Goal: Task Accomplishment & Management: Use online tool/utility

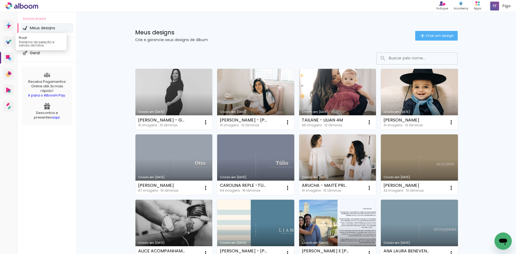
click at [9, 45] on link "Proof Sistema de seleção e venda de fotos" at bounding box center [8, 41] width 11 height 11
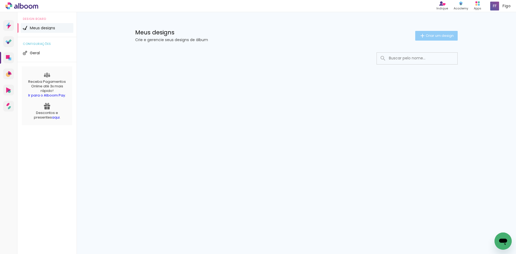
click at [445, 34] on span "Criar um design" at bounding box center [440, 35] width 28 height 3
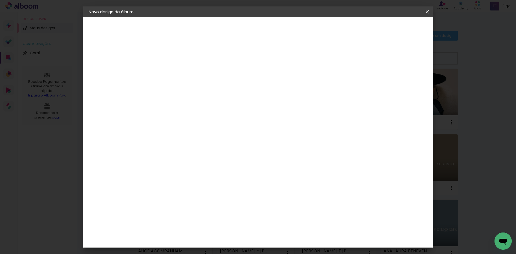
click at [177, 75] on input at bounding box center [177, 72] width 0 height 8
type input "[PERSON_NAME] - [PERSON_NAME]"
type paper-input "[PERSON_NAME] - [PERSON_NAME]"
click at [232, 26] on paper-button "Avançar" at bounding box center [218, 28] width 26 height 9
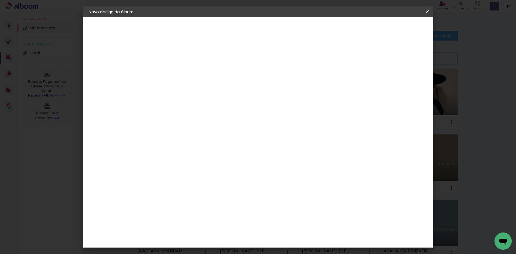
click at [218, 99] on input at bounding box center [190, 102] width 54 height 7
type input "GO"
type paper-input "GO"
click at [186, 120] on div "Go image" at bounding box center [179, 122] width 13 height 9
click at [0, 0] on slot "Avançar" at bounding box center [0, 0] width 0 height 0
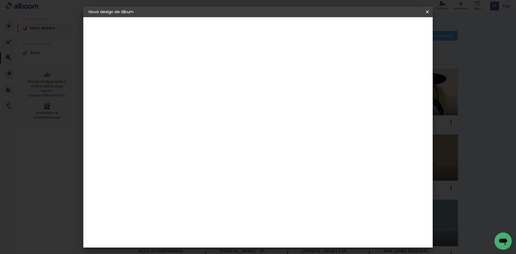
click at [198, 90] on input "text" at bounding box center [187, 94] width 21 height 8
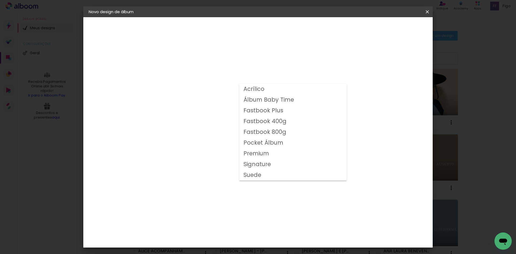
click at [267, 127] on paper-item "Fastbook 800g" at bounding box center [293, 132] width 108 height 11
type input "Fastbook 800g"
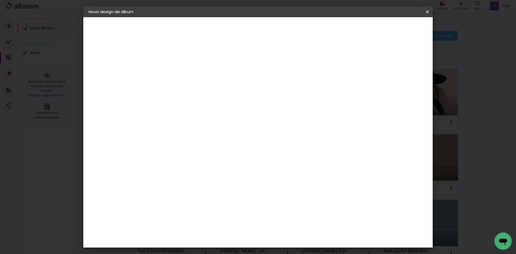
click at [213, 234] on span "20 × 20" at bounding box center [200, 242] width 25 height 17
click at [0, 0] on slot "Avançar" at bounding box center [0, 0] width 0 height 0
click at [394, 28] on span "Iniciar design" at bounding box center [382, 29] width 24 height 4
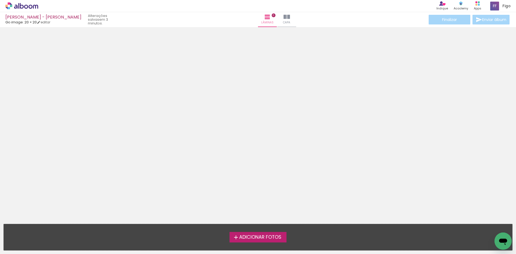
click at [246, 242] on label "Adicionar Fotos" at bounding box center [258, 237] width 57 height 10
click at [0, 0] on input "file" at bounding box center [0, 0] width 0 height 0
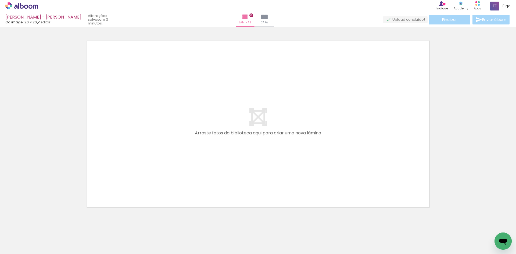
scroll to position [7, 0]
click at [10, 238] on input "Todas as fotos" at bounding box center [15, 238] width 20 height 5
click at [0, 0] on slot "Não utilizadas" at bounding box center [0, 0] width 0 height 0
type input "Não utilizadas"
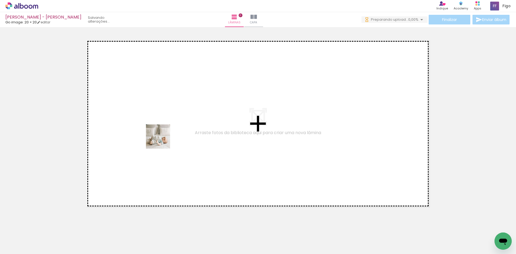
drag, startPoint x: 54, startPoint y: 240, endPoint x: 163, endPoint y: 136, distance: 150.5
click at [163, 136] on quentale-workspace at bounding box center [258, 127] width 516 height 254
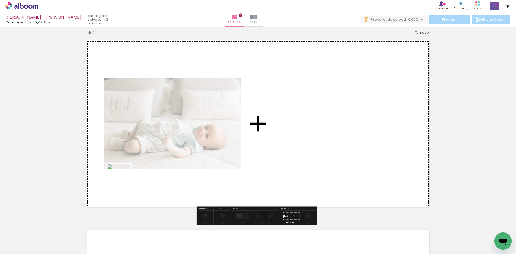
drag, startPoint x: 107, startPoint y: 240, endPoint x: 123, endPoint y: 180, distance: 61.5
click at [123, 180] on quentale-workspace at bounding box center [258, 127] width 516 height 254
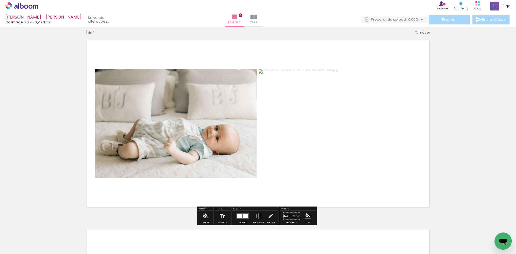
drag, startPoint x: 84, startPoint y: 238, endPoint x: 130, endPoint y: 162, distance: 88.5
click at [127, 169] on quentale-workspace at bounding box center [258, 127] width 516 height 254
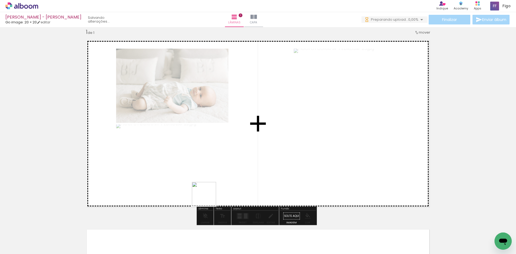
drag, startPoint x: 55, startPoint y: 235, endPoint x: 246, endPoint y: 159, distance: 204.4
click at [246, 159] on quentale-workspace at bounding box center [258, 127] width 516 height 254
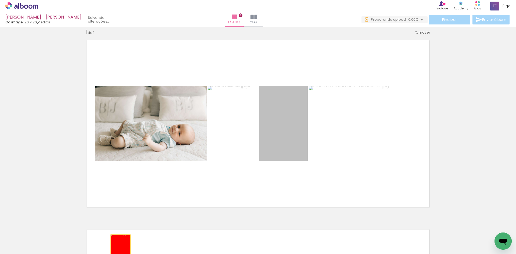
drag, startPoint x: 270, startPoint y: 140, endPoint x: 119, endPoint y: 250, distance: 187.4
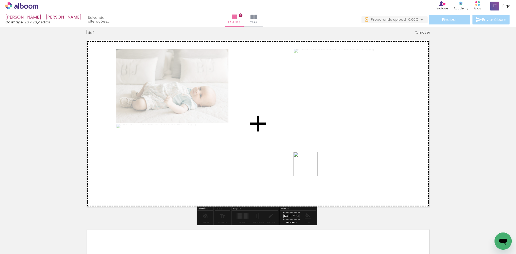
drag, startPoint x: 90, startPoint y: 240, endPoint x: 327, endPoint y: 156, distance: 251.4
click at [325, 157] on quentale-workspace at bounding box center [258, 127] width 516 height 254
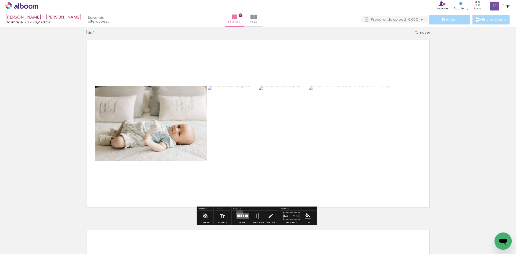
click at [239, 213] on quentale-layouter at bounding box center [243, 216] width 12 height 6
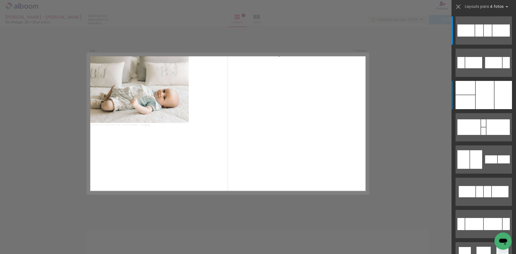
click at [484, 86] on div at bounding box center [485, 95] width 18 height 28
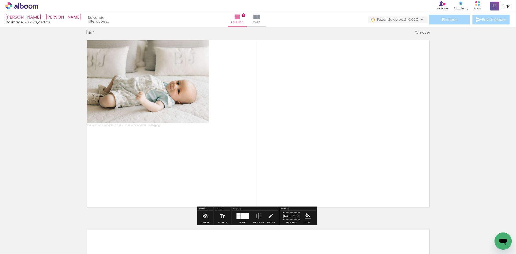
scroll to position [7, 0]
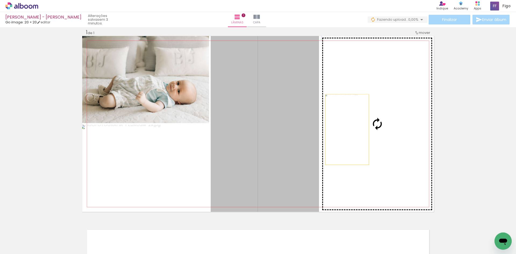
drag, startPoint x: 286, startPoint y: 127, endPoint x: 347, endPoint y: 129, distance: 61.1
click at [0, 0] on slot at bounding box center [0, 0] width 0 height 0
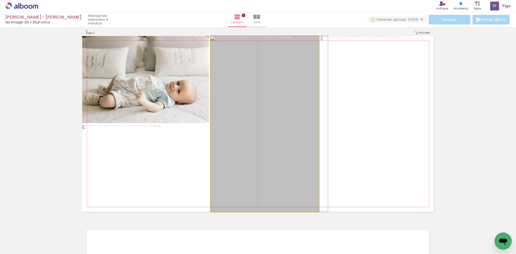
drag, startPoint x: 280, startPoint y: 129, endPoint x: 332, endPoint y: 132, distance: 52.3
click at [0, 0] on slot at bounding box center [0, 0] width 0 height 0
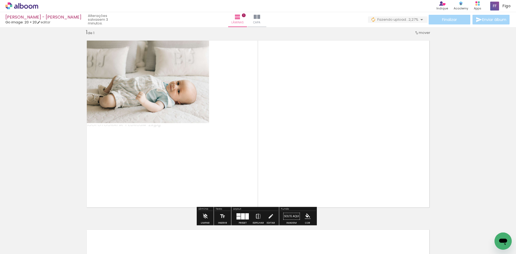
click at [256, 216] on iron-icon at bounding box center [259, 216] width 6 height 11
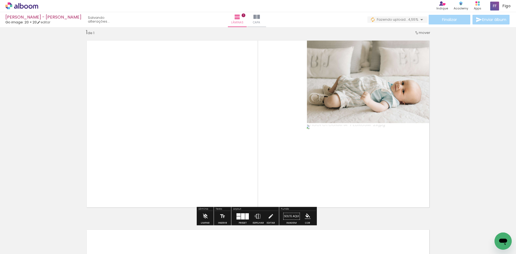
click at [256, 216] on iron-icon at bounding box center [259, 216] width 6 height 11
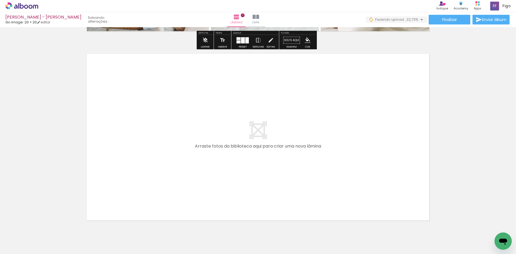
scroll to position [195, 0]
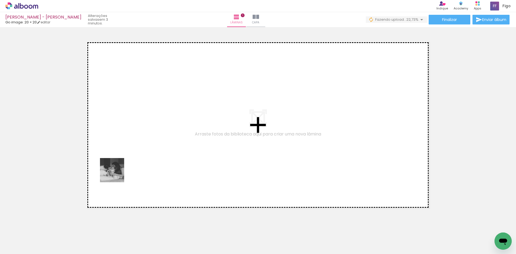
drag, startPoint x: 62, startPoint y: 234, endPoint x: 120, endPoint y: 166, distance: 89.1
click at [120, 166] on quentale-workspace at bounding box center [258, 127] width 516 height 254
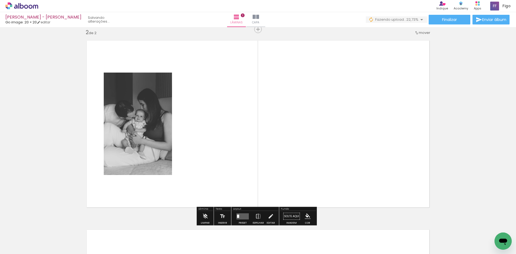
scroll to position [196, 0]
drag, startPoint x: 60, startPoint y: 238, endPoint x: 162, endPoint y: 168, distance: 123.3
click at [154, 179] on quentale-workspace at bounding box center [258, 127] width 516 height 254
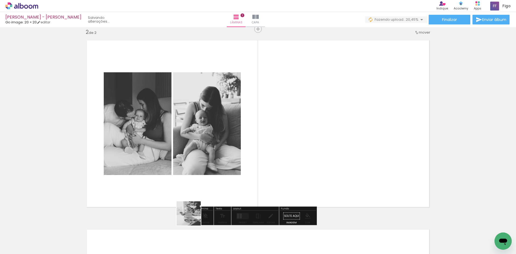
drag, startPoint x: 176, startPoint y: 224, endPoint x: 268, endPoint y: 154, distance: 115.8
click at [263, 162] on quentale-workspace at bounding box center [258, 127] width 516 height 254
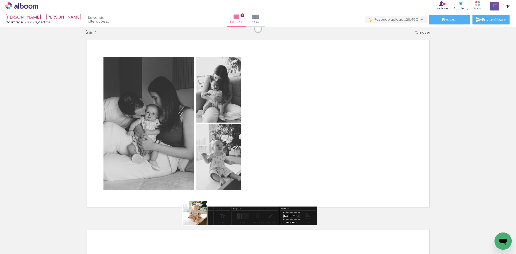
drag, startPoint x: 85, startPoint y: 235, endPoint x: 315, endPoint y: 146, distance: 246.5
click at [314, 147] on quentale-workspace at bounding box center [258, 127] width 516 height 254
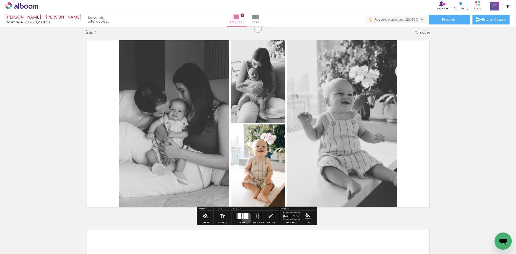
click at [246, 218] on div at bounding box center [246, 216] width 4 height 6
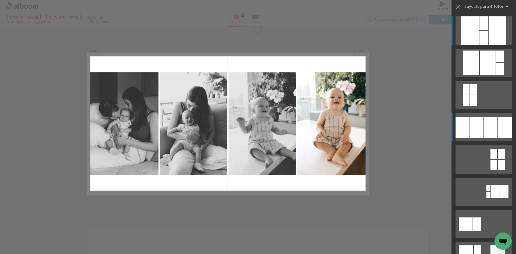
click at [479, 121] on div at bounding box center [476, 127] width 13 height 21
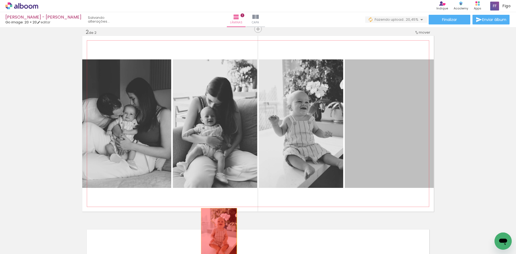
drag, startPoint x: 378, startPoint y: 140, endPoint x: 177, endPoint y: 238, distance: 223.0
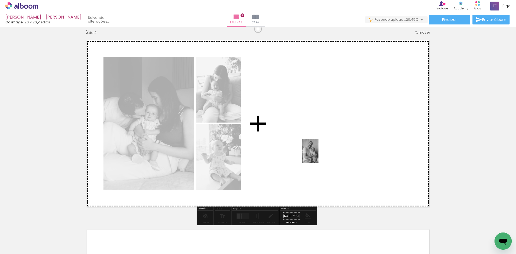
drag, startPoint x: 200, startPoint y: 240, endPoint x: 319, endPoint y: 155, distance: 145.5
click at [319, 155] on quentale-workspace at bounding box center [258, 127] width 516 height 254
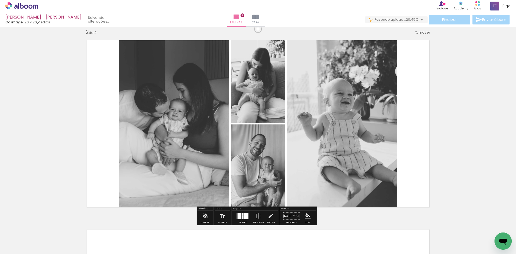
click at [245, 216] on div at bounding box center [246, 216] width 4 height 6
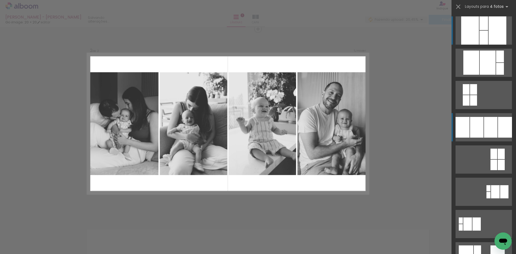
click at [478, 126] on div at bounding box center [476, 127] width 13 height 21
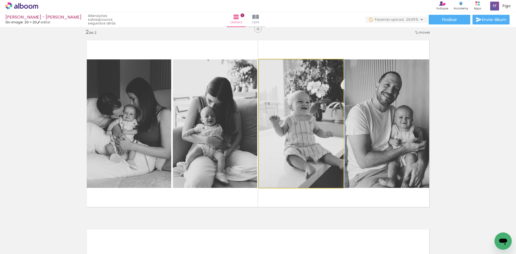
drag, startPoint x: 317, startPoint y: 134, endPoint x: 365, endPoint y: 135, distance: 47.6
click at [0, 0] on slot at bounding box center [0, 0] width 0 height 0
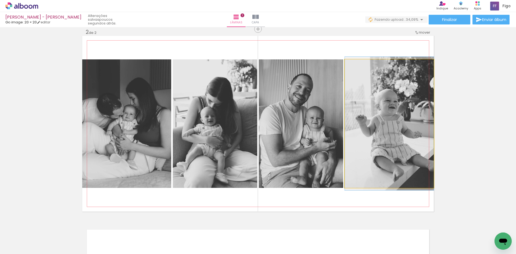
click at [365, 135] on quentale-photo at bounding box center [389, 123] width 89 height 129
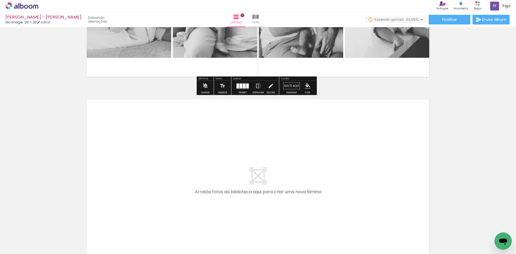
scroll to position [331, 0]
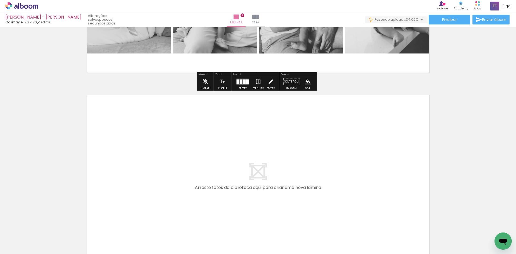
drag, startPoint x: 90, startPoint y: 232, endPoint x: 110, endPoint y: 178, distance: 57.7
click at [110, 178] on quentale-workspace at bounding box center [258, 127] width 516 height 254
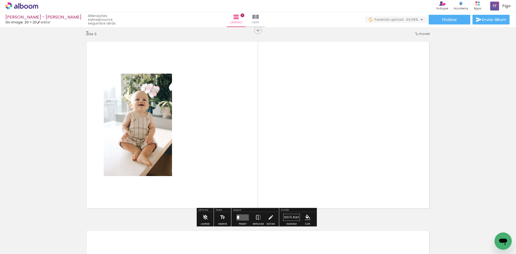
scroll to position [386, 0]
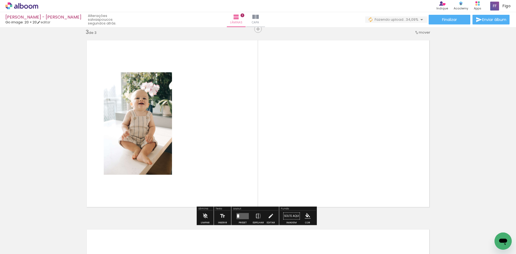
drag, startPoint x: 91, startPoint y: 234, endPoint x: 141, endPoint y: 158, distance: 91.2
click at [138, 166] on quentale-workspace at bounding box center [258, 127] width 516 height 254
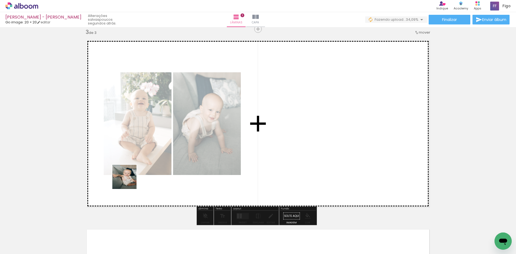
drag, startPoint x: 90, startPoint y: 236, endPoint x: 137, endPoint y: 162, distance: 87.7
click at [135, 168] on quentale-workspace at bounding box center [258, 127] width 516 height 254
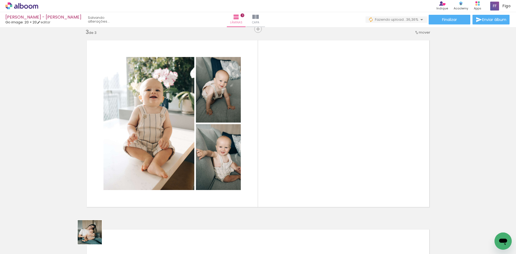
drag, startPoint x: 92, startPoint y: 237, endPoint x: 225, endPoint y: 190, distance: 141.1
click at [223, 192] on quentale-workspace at bounding box center [258, 127] width 516 height 254
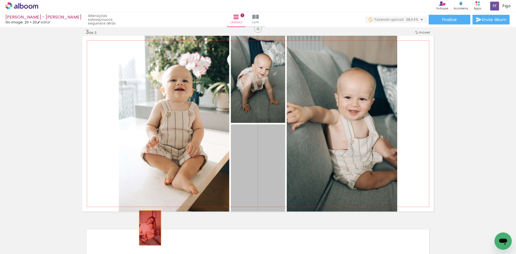
drag, startPoint x: 257, startPoint y: 169, endPoint x: 144, endPoint y: 231, distance: 128.4
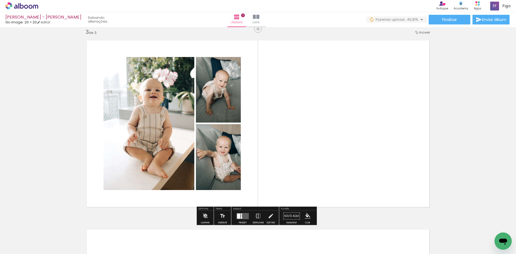
click at [241, 216] on quentale-layouter at bounding box center [243, 216] width 12 height 6
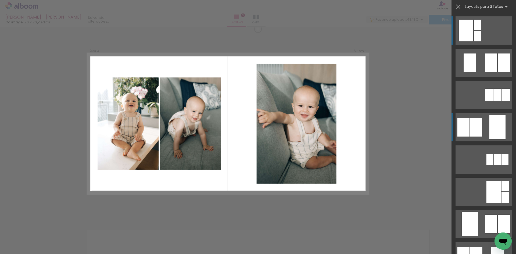
click at [476, 128] on div at bounding box center [476, 127] width 12 height 19
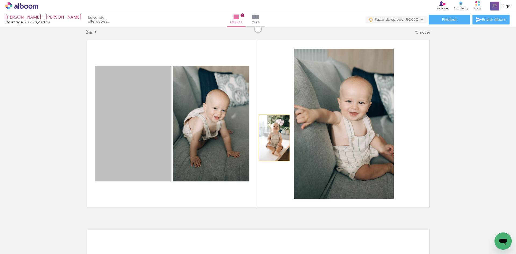
drag, startPoint x: 144, startPoint y: 138, endPoint x: 306, endPoint y: 135, distance: 161.9
click at [0, 0] on slot at bounding box center [0, 0] width 0 height 0
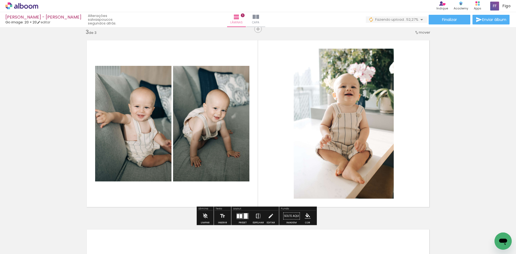
click at [258, 216] on iron-icon at bounding box center [259, 216] width 6 height 11
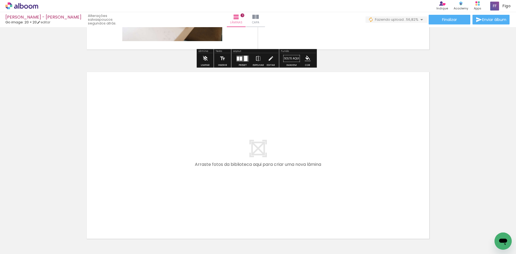
scroll to position [574, 0]
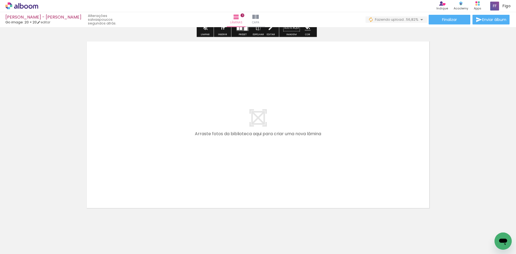
drag, startPoint x: 59, startPoint y: 232, endPoint x: 121, endPoint y: 168, distance: 89.6
click at [121, 168] on quentale-workspace at bounding box center [258, 127] width 516 height 254
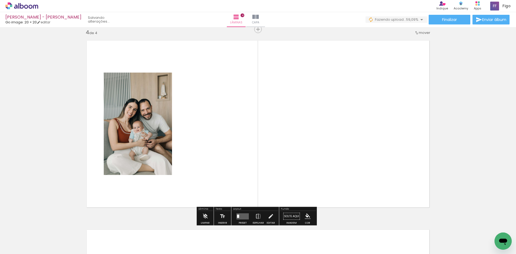
scroll to position [575, 0]
drag, startPoint x: 62, startPoint y: 240, endPoint x: 125, endPoint y: 172, distance: 92.5
click at [122, 177] on quentale-workspace at bounding box center [258, 127] width 516 height 254
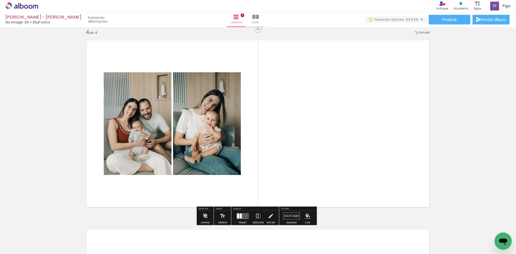
drag, startPoint x: 62, startPoint y: 243, endPoint x: 118, endPoint y: 179, distance: 84.8
click at [114, 187] on quentale-workspace at bounding box center [258, 127] width 516 height 254
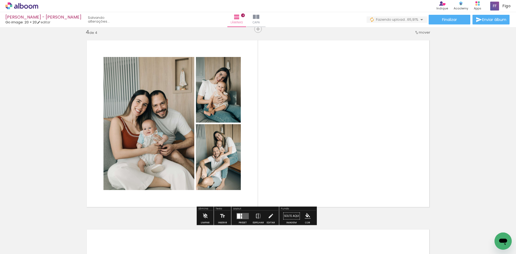
drag, startPoint x: 59, startPoint y: 240, endPoint x: 172, endPoint y: 167, distance: 134.1
click at [158, 181] on quentale-workspace at bounding box center [258, 127] width 516 height 254
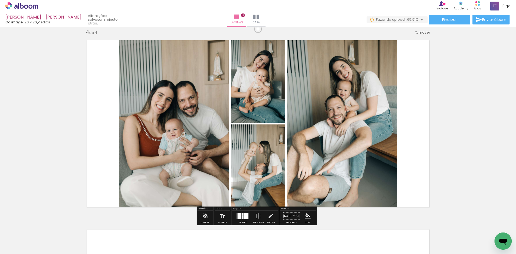
click at [240, 217] on div at bounding box center [240, 216] width 4 height 6
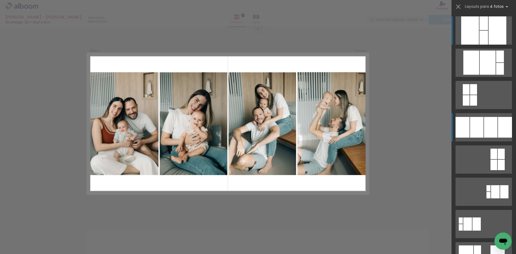
click at [485, 133] on div at bounding box center [490, 127] width 13 height 21
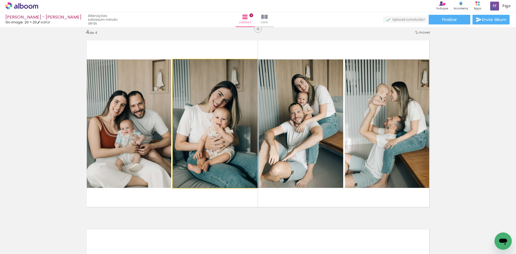
drag, startPoint x: 206, startPoint y: 139, endPoint x: 233, endPoint y: 136, distance: 27.3
drag, startPoint x: 211, startPoint y: 142, endPoint x: 213, endPoint y: 162, distance: 20.8
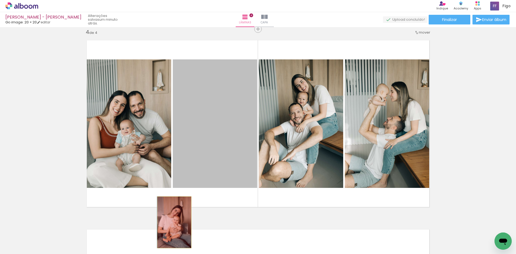
drag, startPoint x: 214, startPoint y: 153, endPoint x: 172, endPoint y: 222, distance: 80.9
click at [172, 222] on quentale-workspace at bounding box center [258, 127] width 516 height 254
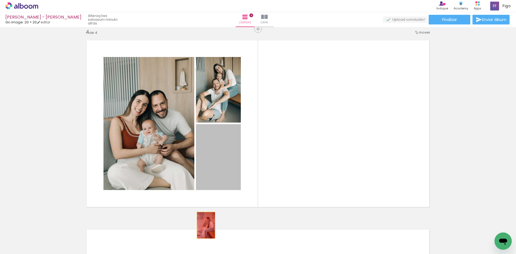
drag, startPoint x: 222, startPoint y: 157, endPoint x: 204, endPoint y: 225, distance: 70.9
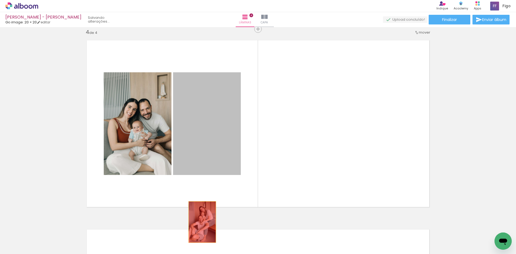
drag, startPoint x: 221, startPoint y: 139, endPoint x: 200, endPoint y: 225, distance: 88.4
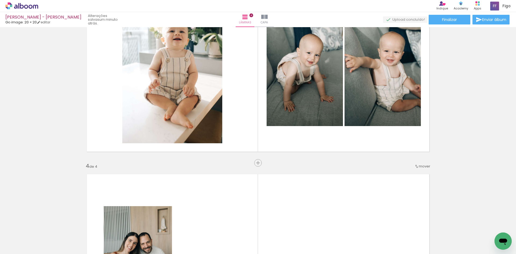
scroll to position [441, 0]
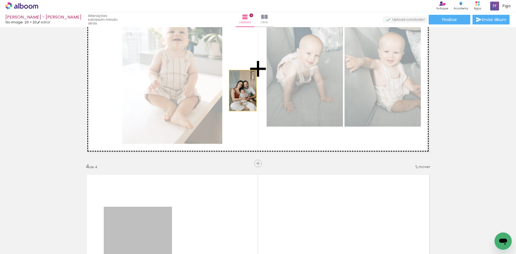
drag, startPoint x: 126, startPoint y: 219, endPoint x: 241, endPoint y: 91, distance: 172.4
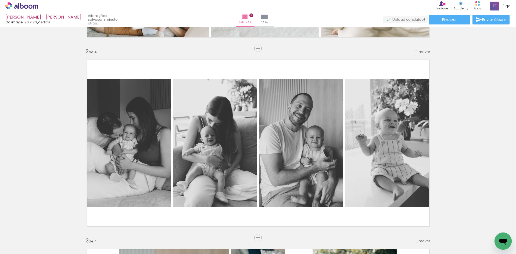
scroll to position [172, 0]
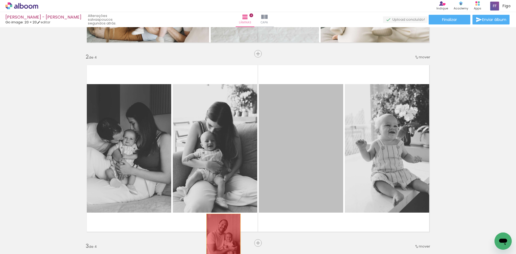
drag, startPoint x: 313, startPoint y: 154, endPoint x: 219, endPoint y: 241, distance: 127.9
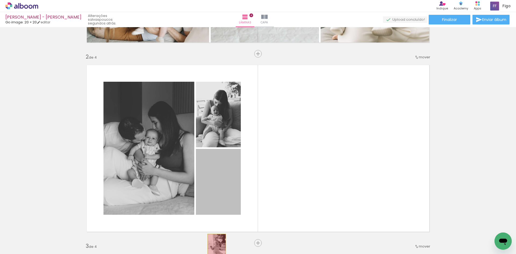
drag, startPoint x: 213, startPoint y: 193, endPoint x: 215, endPoint y: 247, distance: 54.4
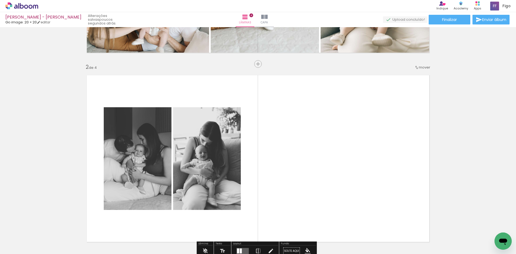
scroll to position [108, 0]
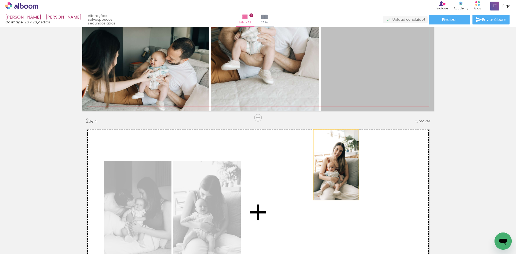
drag, startPoint x: 363, startPoint y: 80, endPoint x: 316, endPoint y: 148, distance: 82.7
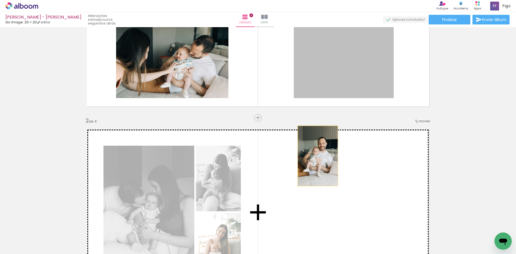
drag, startPoint x: 318, startPoint y: 71, endPoint x: 315, endPoint y: 159, distance: 87.8
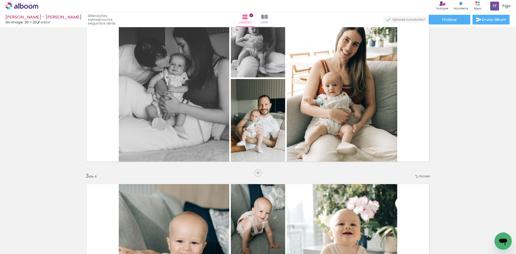
scroll to position [242, 0]
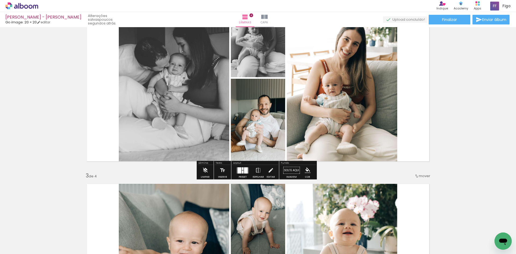
click at [244, 172] on div at bounding box center [246, 170] width 4 height 6
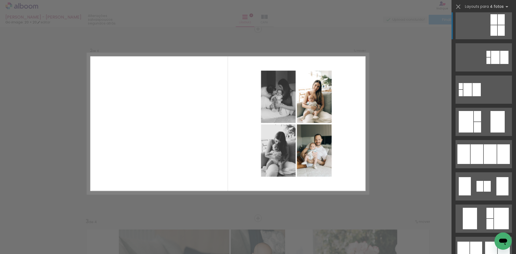
scroll to position [215, 0]
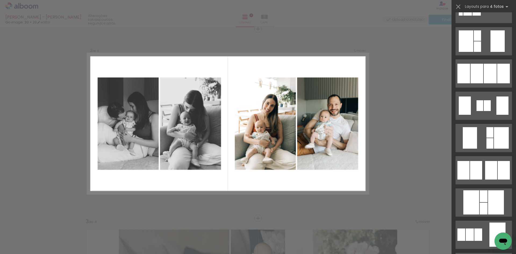
click at [481, 163] on quentale-layouter at bounding box center [484, 170] width 56 height 28
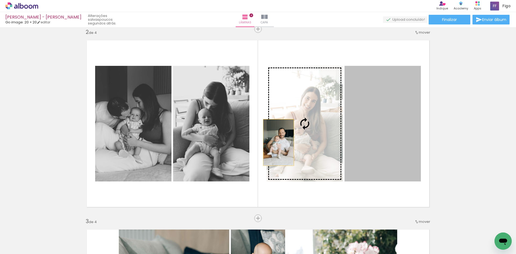
drag, startPoint x: 367, startPoint y: 136, endPoint x: 218, endPoint y: 145, distance: 149.0
click at [0, 0] on slot at bounding box center [0, 0] width 0 height 0
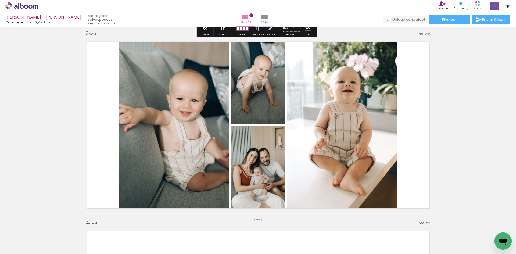
scroll to position [385, 0]
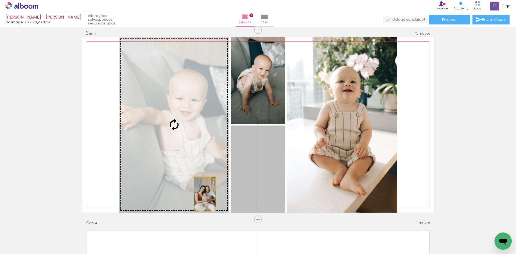
drag, startPoint x: 241, startPoint y: 176, endPoint x: 123, endPoint y: 211, distance: 123.2
click at [0, 0] on slot at bounding box center [0, 0] width 0 height 0
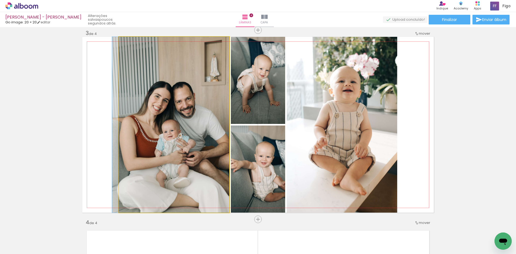
drag, startPoint x: 144, startPoint y: 172, endPoint x: 101, endPoint y: 239, distance: 79.5
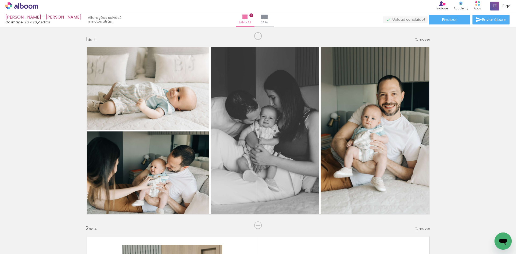
scroll to position [86, 0]
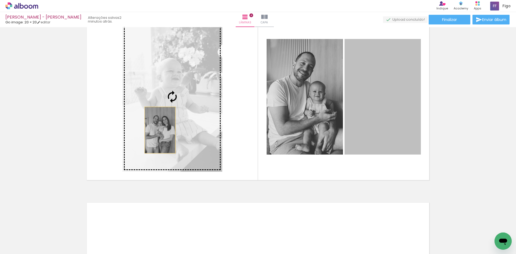
drag, startPoint x: 379, startPoint y: 129, endPoint x: 158, endPoint y: 130, distance: 221.1
click at [0, 0] on slot at bounding box center [0, 0] width 0 height 0
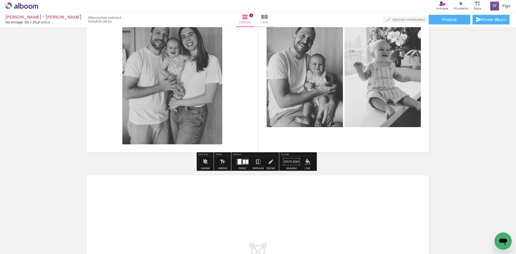
scroll to position [629, 0]
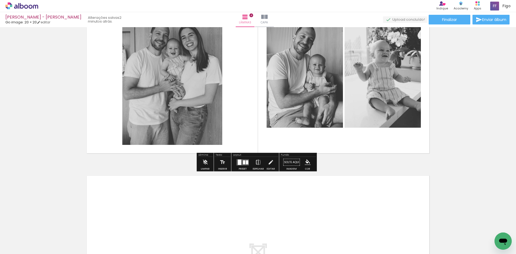
click at [253, 164] on paper-button "Espelhar" at bounding box center [258, 164] width 14 height 14
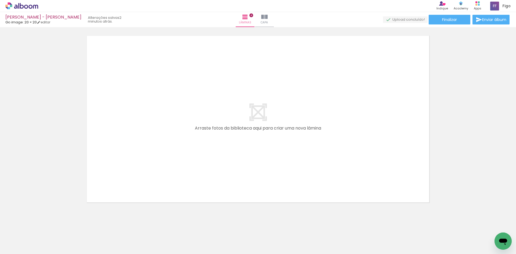
scroll to position [774, 0]
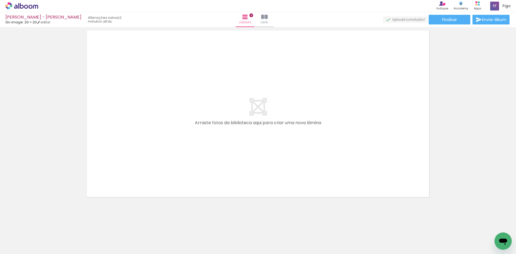
drag, startPoint x: 58, startPoint y: 235, endPoint x: 143, endPoint y: 134, distance: 132.0
click at [133, 149] on quentale-workspace at bounding box center [258, 127] width 516 height 254
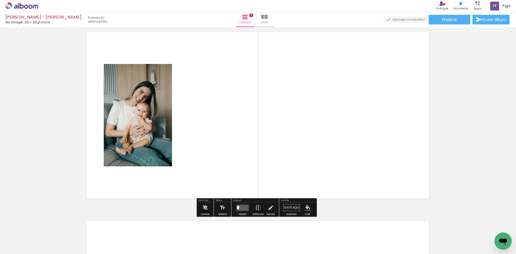
scroll to position [764, 0]
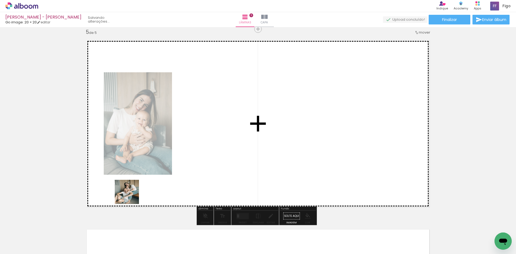
drag, startPoint x: 59, startPoint y: 235, endPoint x: 154, endPoint y: 168, distance: 116.2
click at [158, 170] on quentale-workspace at bounding box center [258, 127] width 516 height 254
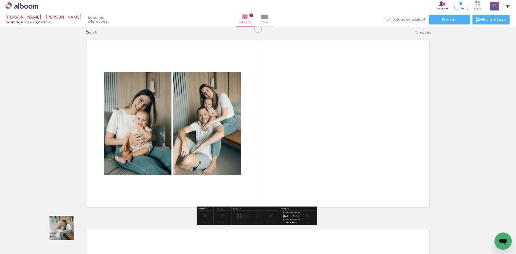
drag, startPoint x: 58, startPoint y: 237, endPoint x: 236, endPoint y: 150, distance: 198.5
click at [215, 163] on quentale-workspace at bounding box center [258, 127] width 516 height 254
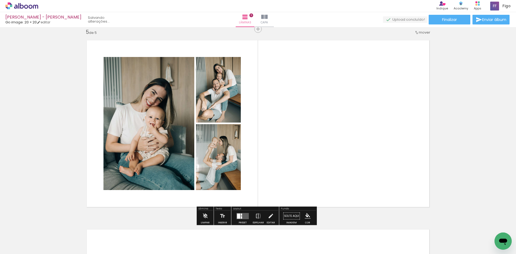
click at [244, 212] on div at bounding box center [243, 216] width 15 height 11
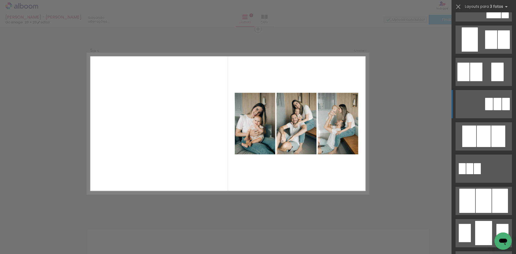
scroll to position [188, 0]
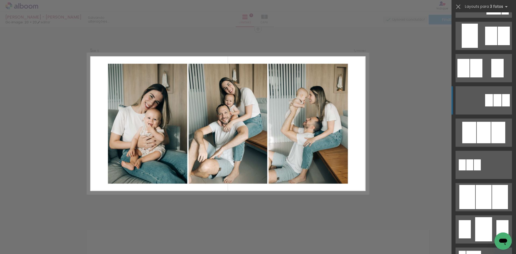
click at [480, 202] on div at bounding box center [484, 197] width 16 height 24
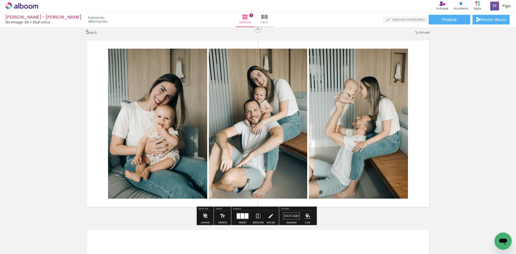
drag, startPoint x: 274, startPoint y: 150, endPoint x: 338, endPoint y: 152, distance: 63.5
click at [0, 0] on slot at bounding box center [0, 0] width 0 height 0
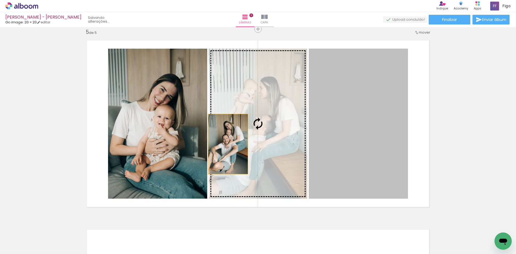
drag, startPoint x: 364, startPoint y: 140, endPoint x: 155, endPoint y: 143, distance: 209.0
click at [0, 0] on slot at bounding box center [0, 0] width 0 height 0
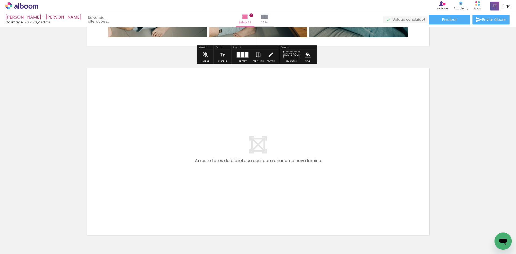
scroll to position [953, 0]
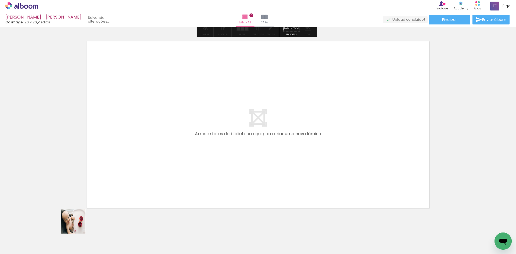
drag, startPoint x: 46, startPoint y: 239, endPoint x: 149, endPoint y: 162, distance: 128.5
click at [149, 162] on quentale-workspace at bounding box center [258, 127] width 516 height 254
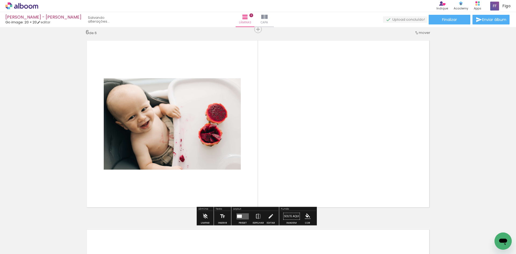
scroll to position [954, 0]
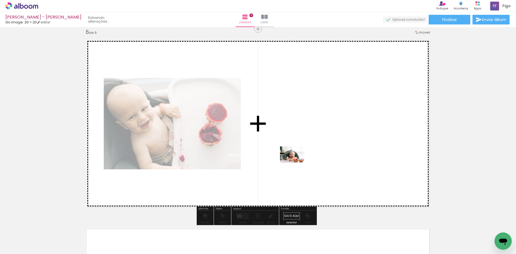
drag, startPoint x: 85, startPoint y: 236, endPoint x: 296, endPoint y: 163, distance: 223.5
click at [296, 163] on quentale-workspace at bounding box center [258, 127] width 516 height 254
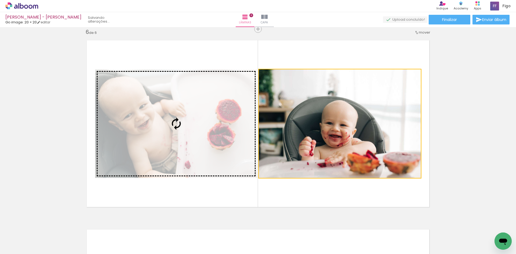
drag, startPoint x: 296, startPoint y: 163, endPoint x: 177, endPoint y: 159, distance: 119.2
click at [0, 0] on slot at bounding box center [0, 0] width 0 height 0
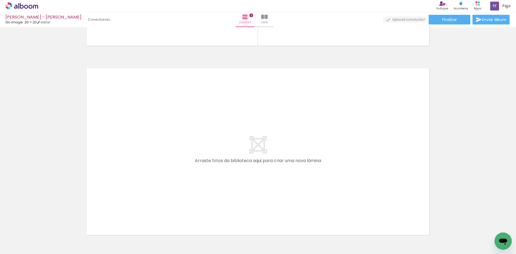
scroll to position [0, 90]
drag, startPoint x: 266, startPoint y: 238, endPoint x: 274, endPoint y: 170, distance: 67.9
click at [274, 170] on quentale-workspace at bounding box center [258, 127] width 516 height 254
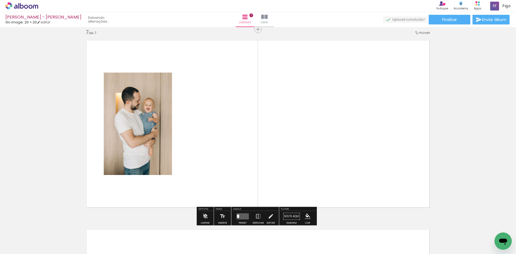
scroll to position [1143, 0]
drag, startPoint x: 235, startPoint y: 244, endPoint x: 242, endPoint y: 171, distance: 73.4
click at [242, 177] on quentale-workspace at bounding box center [258, 127] width 516 height 254
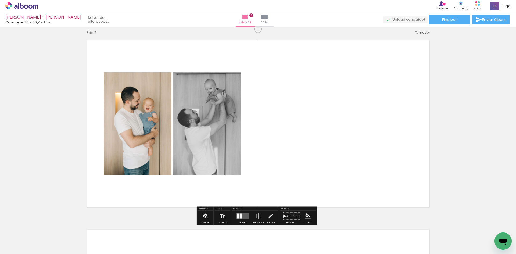
drag, startPoint x: 240, startPoint y: 238, endPoint x: 264, endPoint y: 164, distance: 77.5
click at [261, 168] on quentale-workspace at bounding box center [258, 127] width 516 height 254
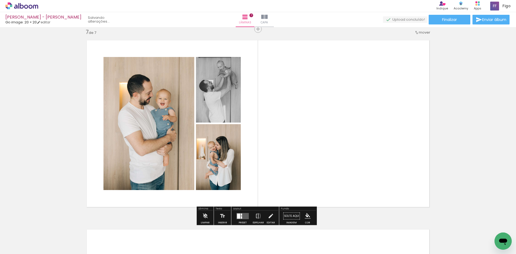
click at [259, 171] on quentale-workspace at bounding box center [258, 127] width 516 height 254
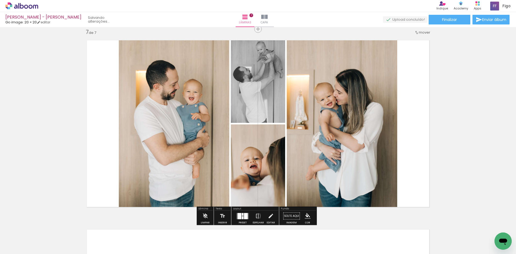
drag, startPoint x: 236, startPoint y: 240, endPoint x: 251, endPoint y: 170, distance: 71.4
click at [251, 177] on quentale-workspace at bounding box center [258, 127] width 516 height 254
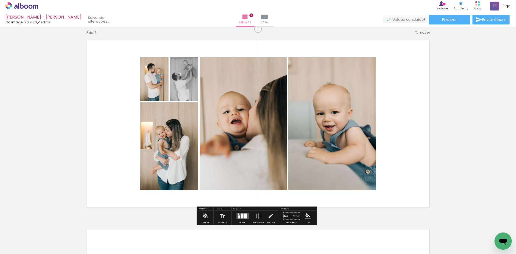
drag, startPoint x: 242, startPoint y: 239, endPoint x: 254, endPoint y: 162, distance: 78.4
click at [254, 171] on quentale-workspace at bounding box center [258, 127] width 516 height 254
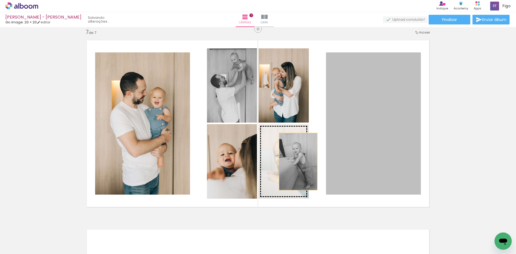
drag, startPoint x: 367, startPoint y: 137, endPoint x: 293, endPoint y: 163, distance: 77.5
click at [0, 0] on slot at bounding box center [0, 0] width 0 height 0
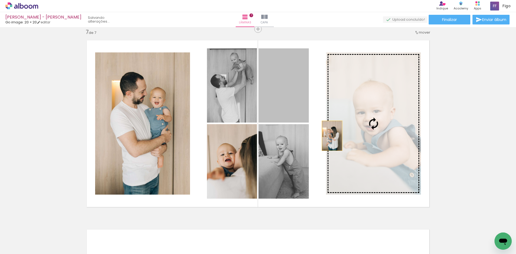
drag, startPoint x: 290, startPoint y: 101, endPoint x: 358, endPoint y: 145, distance: 80.6
click at [0, 0] on slot at bounding box center [0, 0] width 0 height 0
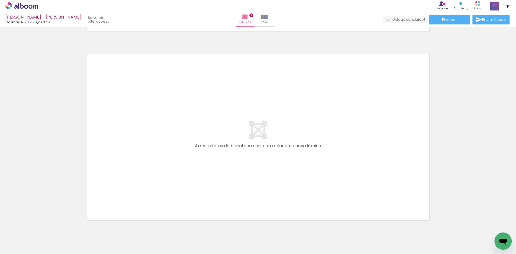
scroll to position [1331, 0]
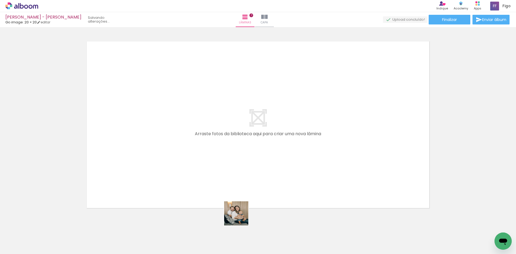
drag, startPoint x: 239, startPoint y: 234, endPoint x: 240, endPoint y: 182, distance: 51.7
click at [240, 182] on quentale-workspace at bounding box center [258, 127] width 516 height 254
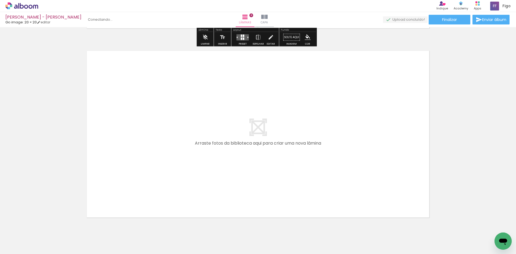
scroll to position [1521, 0]
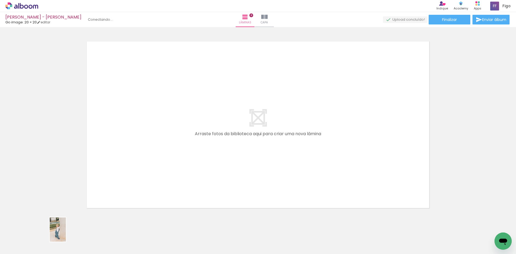
drag, startPoint x: 63, startPoint y: 239, endPoint x: 66, endPoint y: 234, distance: 5.9
click at [63, 234] on div at bounding box center [54, 236] width 18 height 27
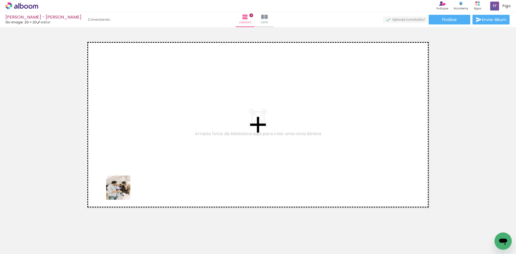
drag, startPoint x: 120, startPoint y: 242, endPoint x: 123, endPoint y: 182, distance: 60.3
click at [123, 183] on quentale-workspace at bounding box center [258, 127] width 516 height 254
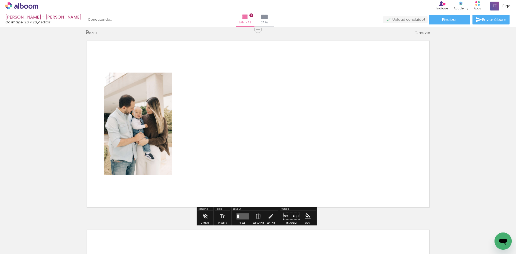
scroll to position [1522, 0]
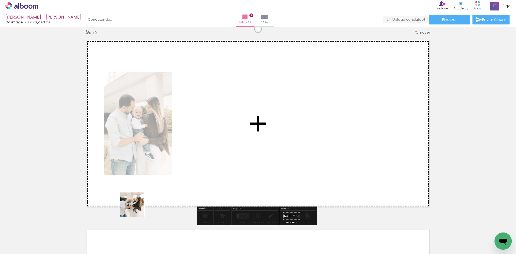
drag, startPoint x: 118, startPoint y: 239, endPoint x: 161, endPoint y: 172, distance: 78.9
click at [154, 183] on quentale-workspace at bounding box center [258, 127] width 516 height 254
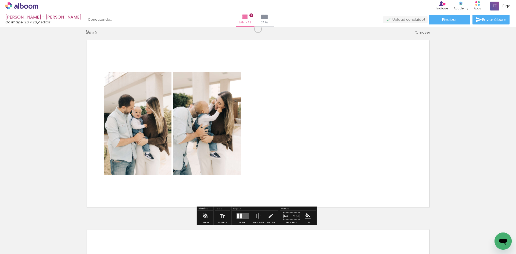
drag, startPoint x: 176, startPoint y: 239, endPoint x: 193, endPoint y: 176, distance: 64.8
click at [193, 176] on quentale-workspace at bounding box center [258, 127] width 516 height 254
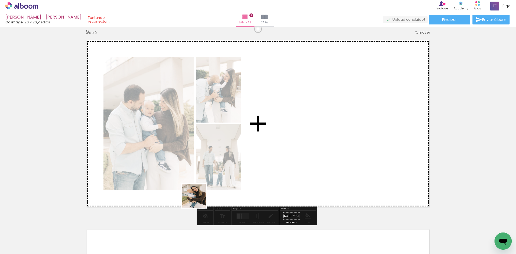
drag, startPoint x: 115, startPoint y: 241, endPoint x: 233, endPoint y: 178, distance: 134.2
click at [233, 178] on quentale-workspace at bounding box center [258, 127] width 516 height 254
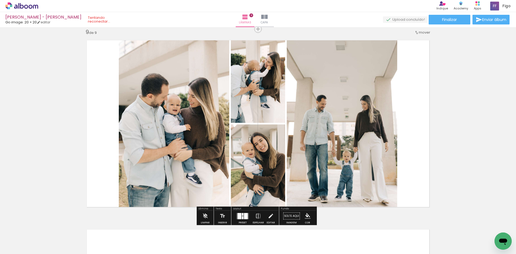
drag, startPoint x: 199, startPoint y: 187, endPoint x: 232, endPoint y: 150, distance: 49.1
click at [222, 162] on quentale-workspace at bounding box center [258, 127] width 516 height 254
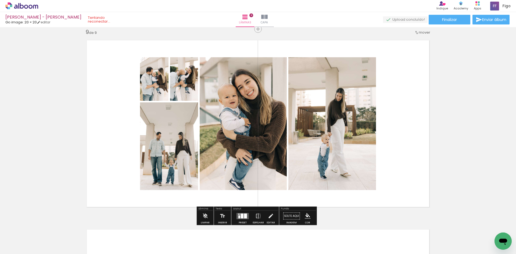
click at [242, 216] on div at bounding box center [242, 216] width 3 height 5
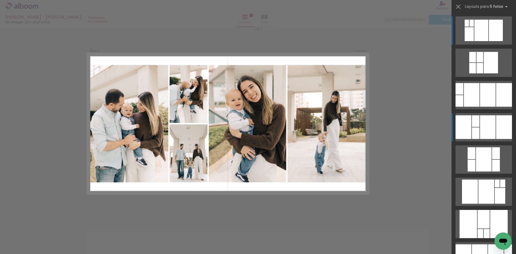
click at [491, 130] on div at bounding box center [488, 127] width 16 height 24
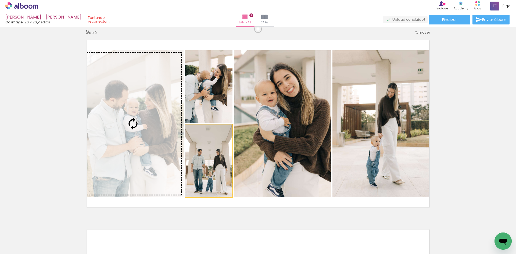
drag, startPoint x: 214, startPoint y: 163, endPoint x: 165, endPoint y: 151, distance: 50.0
click at [0, 0] on slot at bounding box center [0, 0] width 0 height 0
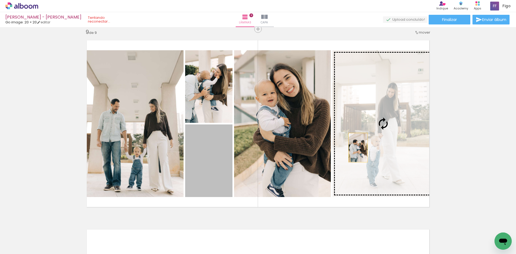
drag, startPoint x: 208, startPoint y: 162, endPoint x: 363, endPoint y: 146, distance: 155.8
click at [0, 0] on slot at bounding box center [0, 0] width 0 height 0
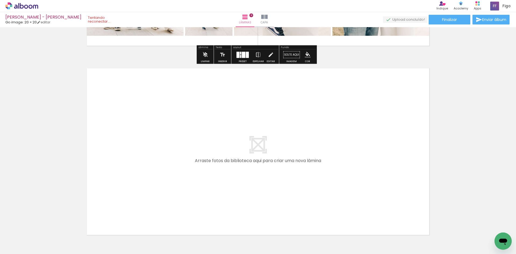
drag, startPoint x: 150, startPoint y: 235, endPoint x: 155, endPoint y: 177, distance: 58.3
click at [155, 177] on quentale-workspace at bounding box center [258, 127] width 516 height 254
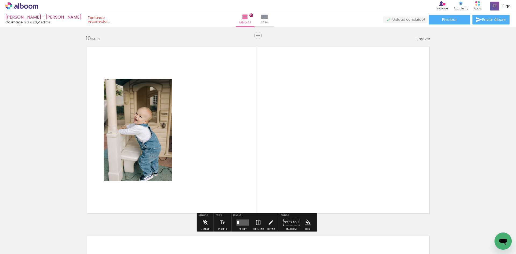
scroll to position [1711, 0]
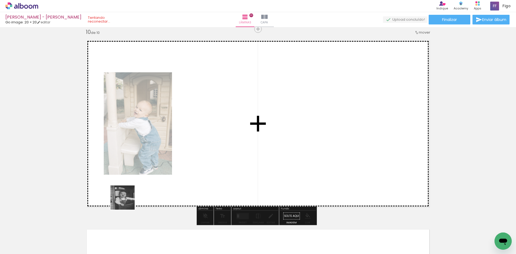
drag, startPoint x: 127, startPoint y: 202, endPoint x: 131, endPoint y: 171, distance: 31.5
click at [129, 182] on quentale-workspace at bounding box center [258, 127] width 516 height 254
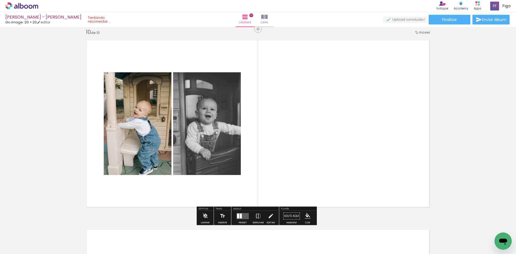
drag, startPoint x: 80, startPoint y: 235, endPoint x: 109, endPoint y: 160, distance: 80.7
click at [104, 172] on quentale-workspace at bounding box center [258, 127] width 516 height 254
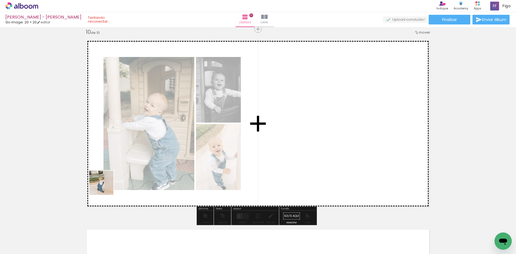
drag, startPoint x: 105, startPoint y: 187, endPoint x: 154, endPoint y: 138, distance: 68.9
click at [139, 153] on quentale-workspace at bounding box center [258, 127] width 516 height 254
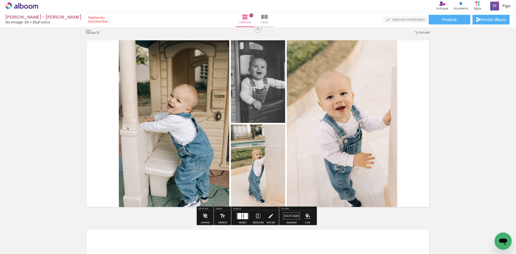
click at [238, 219] on div at bounding box center [240, 216] width 4 height 6
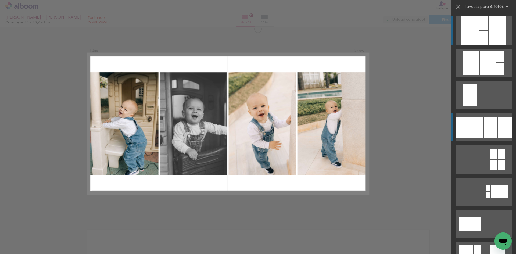
click at [470, 122] on div at bounding box center [476, 127] width 13 height 21
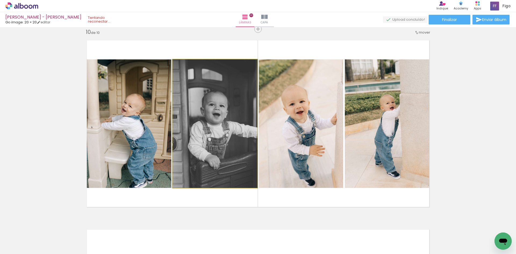
click at [222, 146] on quentale-photo at bounding box center [215, 123] width 84 height 129
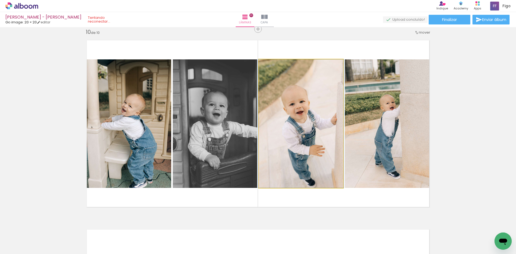
drag, startPoint x: 306, startPoint y: 143, endPoint x: 153, endPoint y: 142, distance: 153.6
click at [0, 0] on slot at bounding box center [0, 0] width 0 height 0
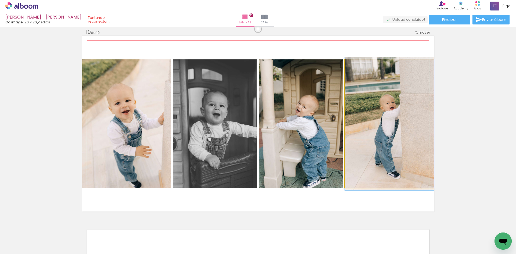
drag, startPoint x: 371, startPoint y: 140, endPoint x: 217, endPoint y: 141, distance: 153.3
click at [0, 0] on slot at bounding box center [0, 0] width 0 height 0
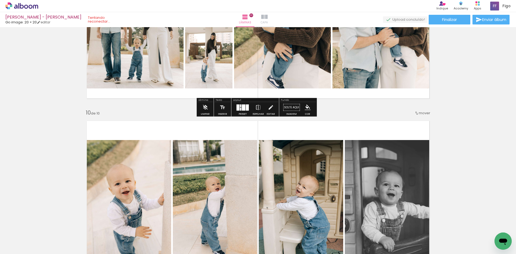
click at [268, 21] on span "Capa" at bounding box center [264, 22] width 7 height 5
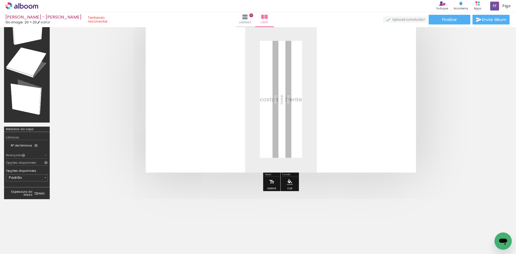
scroll to position [3, 0]
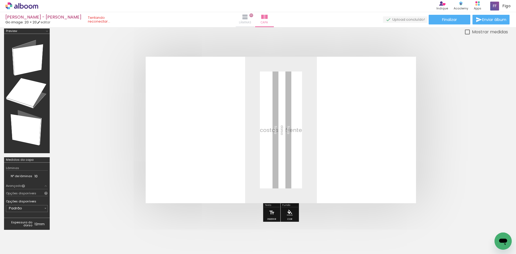
click at [244, 17] on paper-button "Lâminas 10" at bounding box center [245, 19] width 19 height 15
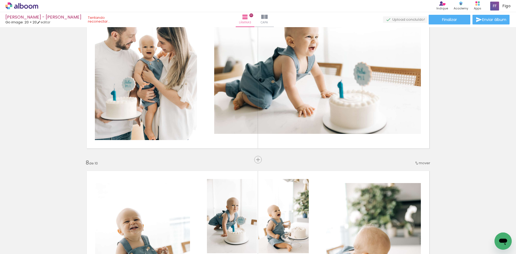
scroll to position [1130, 0]
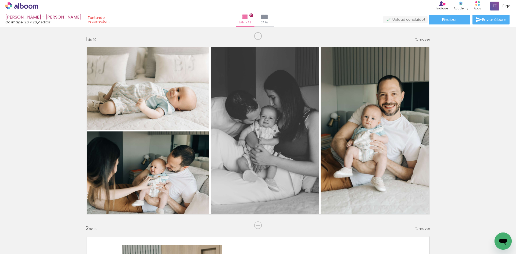
scroll to position [1130, 0]
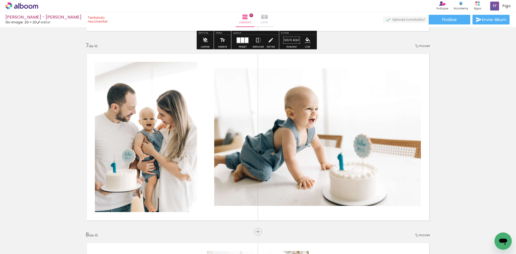
click at [268, 15] on iron-icon at bounding box center [264, 17] width 6 height 6
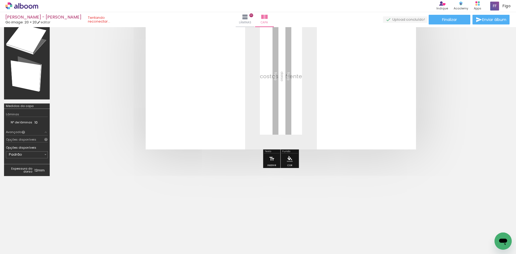
click at [20, 253] on span "Adicionar Fotos" at bounding box center [19, 251] width 16 height 6
click at [0, 0] on input "file" at bounding box center [0, 0] width 0 height 0
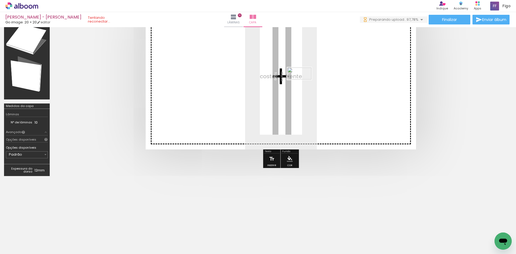
drag, startPoint x: 58, startPoint y: 237, endPoint x: 304, endPoint y: 82, distance: 290.9
click at [304, 82] on quentale-workspace at bounding box center [258, 127] width 516 height 254
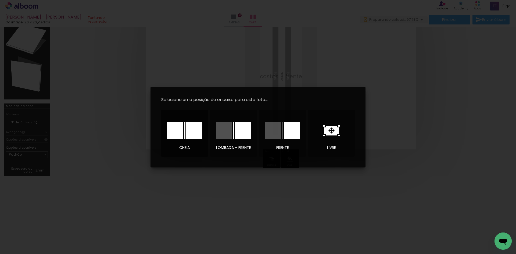
click at [182, 138] on div at bounding box center [175, 130] width 16 height 17
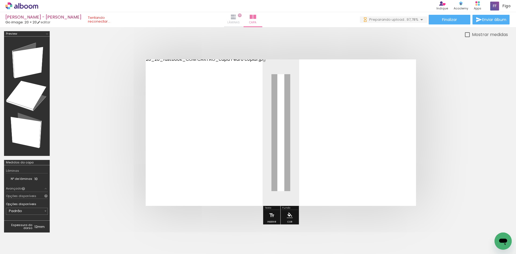
click at [242, 15] on span "10" at bounding box center [240, 15] width 4 height 4
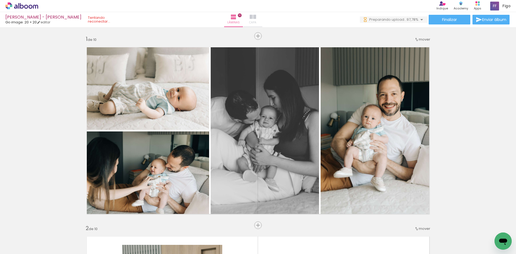
click at [256, 19] on iron-icon at bounding box center [253, 17] width 6 height 6
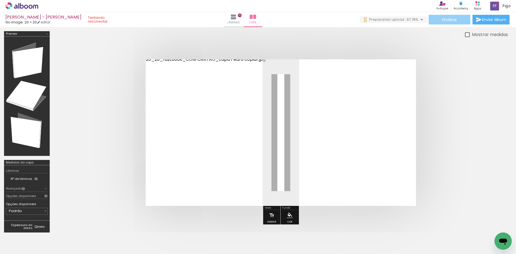
click at [455, 22] on span "Finalizar" at bounding box center [449, 20] width 15 height 4
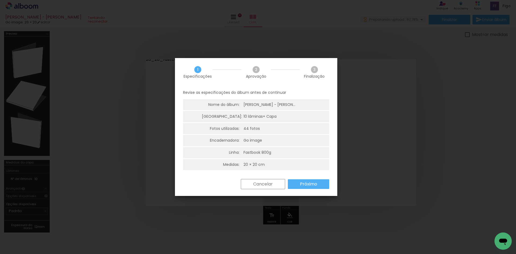
click at [310, 194] on div "Cancelar Próximo" at bounding box center [256, 188] width 162 height 18
click at [315, 180] on paper-button "Próximo" at bounding box center [308, 184] width 41 height 10
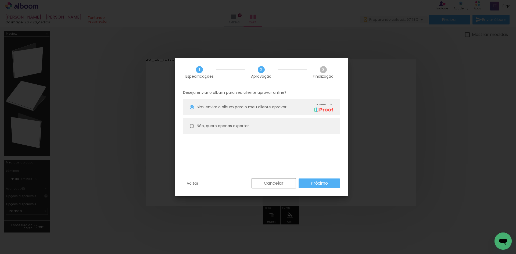
click at [0, 0] on slot "Próximo" at bounding box center [0, 0] width 0 height 0
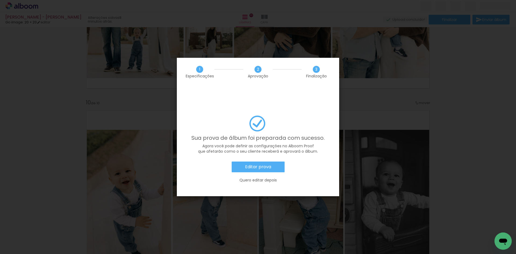
click at [0, 0] on slot "Editar prova" at bounding box center [0, 0] width 0 height 0
